Goal: Find specific page/section

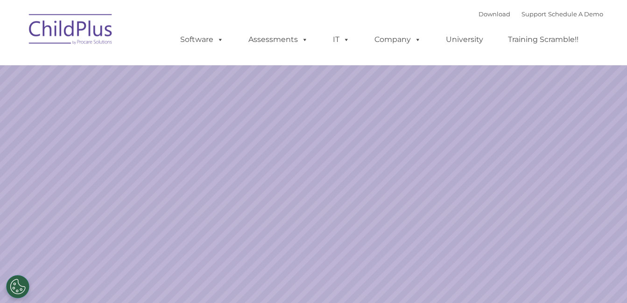
select select "MEDIUM"
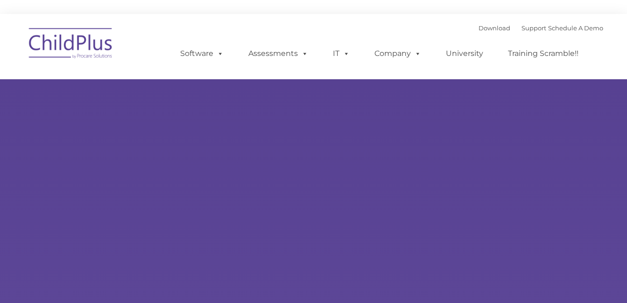
type input ""
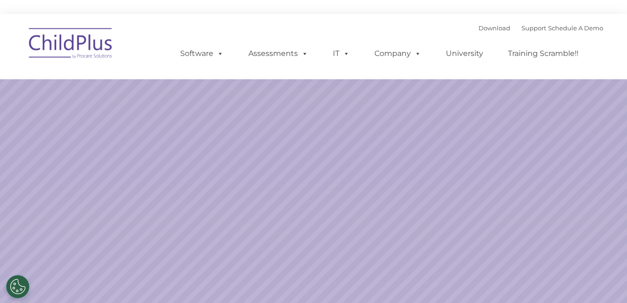
select select "MEDIUM"
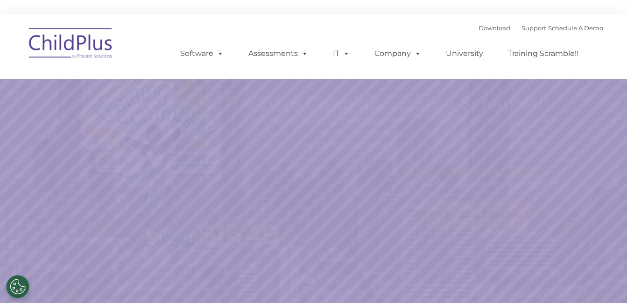
select select "MEDIUM"
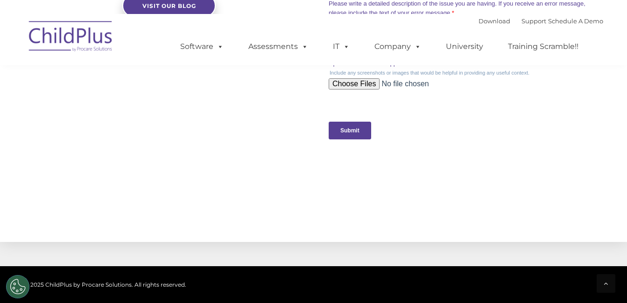
scroll to position [957, 0]
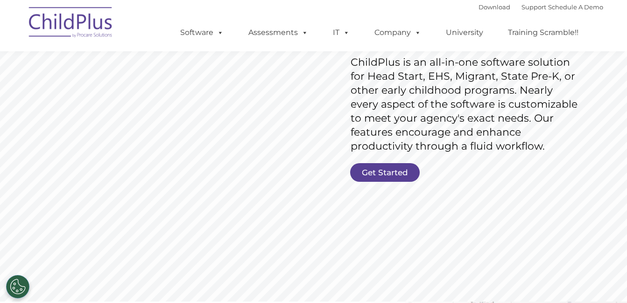
scroll to position [150, 0]
click at [401, 175] on link "Get Started" at bounding box center [385, 173] width 70 height 19
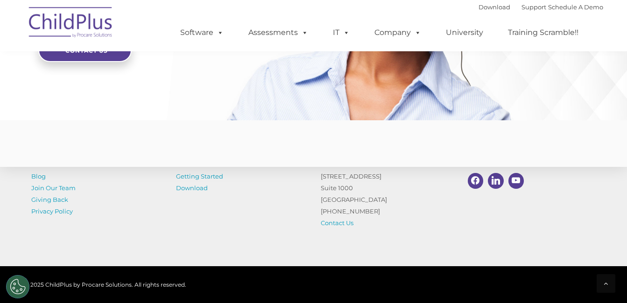
scroll to position [2338, 0]
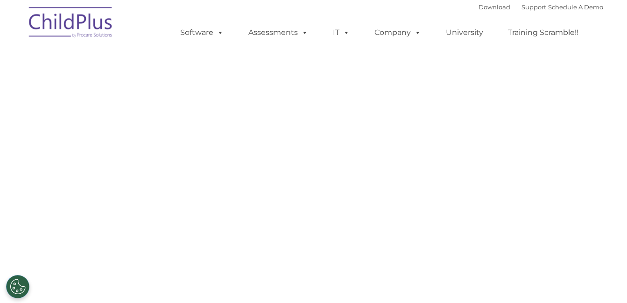
select select "MEDIUM"
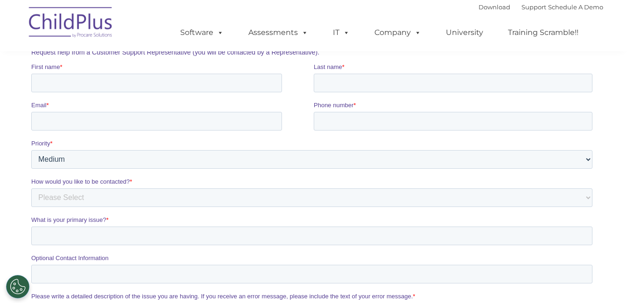
scroll to position [140, 0]
